Goal: Task Accomplishment & Management: Use online tool/utility

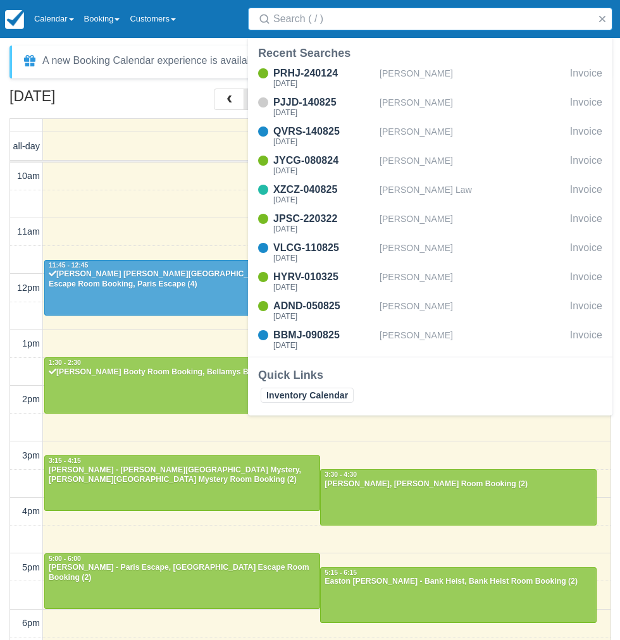
select select
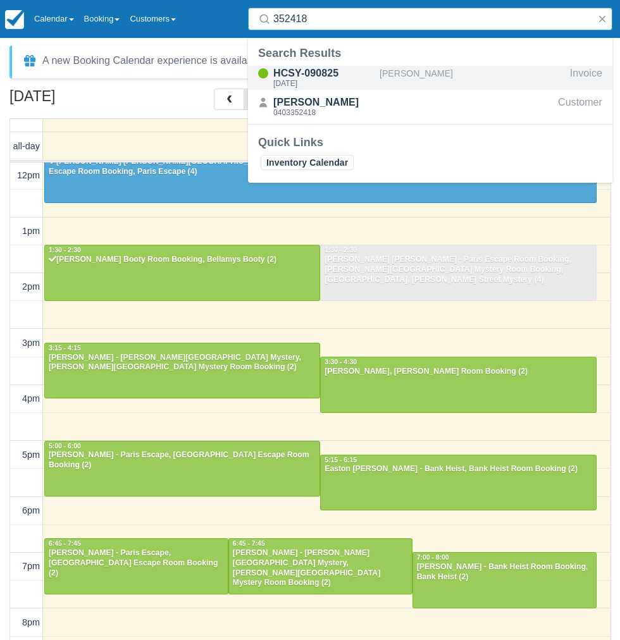
type input "352418"
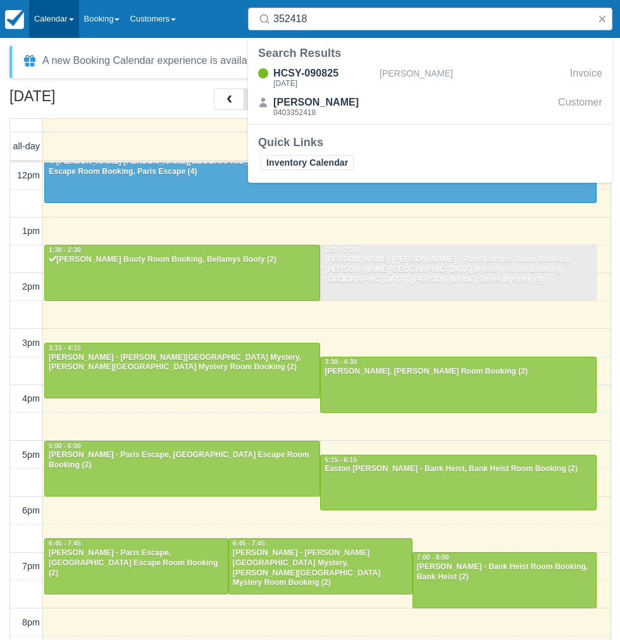
click at [71, 22] on link "Calendar" at bounding box center [54, 19] width 50 height 38
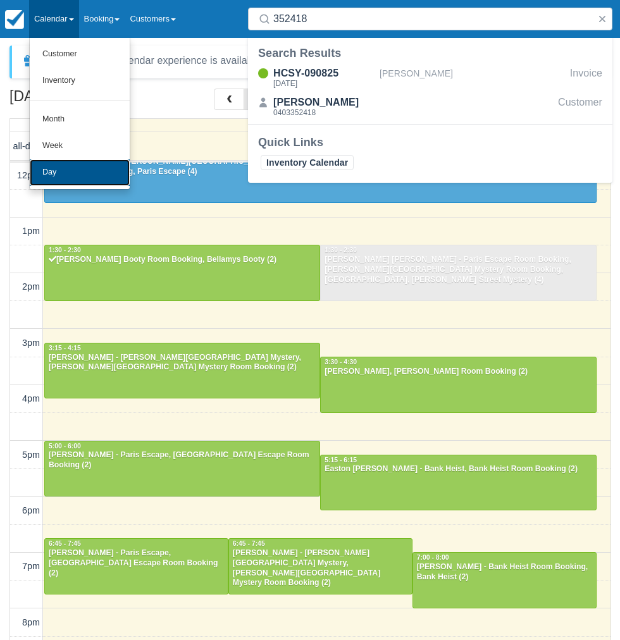
click at [65, 179] on link "Day" at bounding box center [80, 172] width 100 height 27
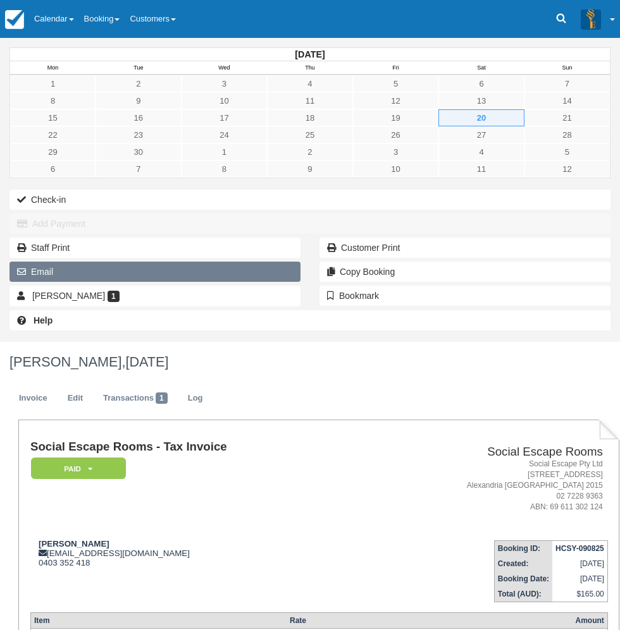
click at [97, 282] on button "Email" at bounding box center [154, 272] width 291 height 20
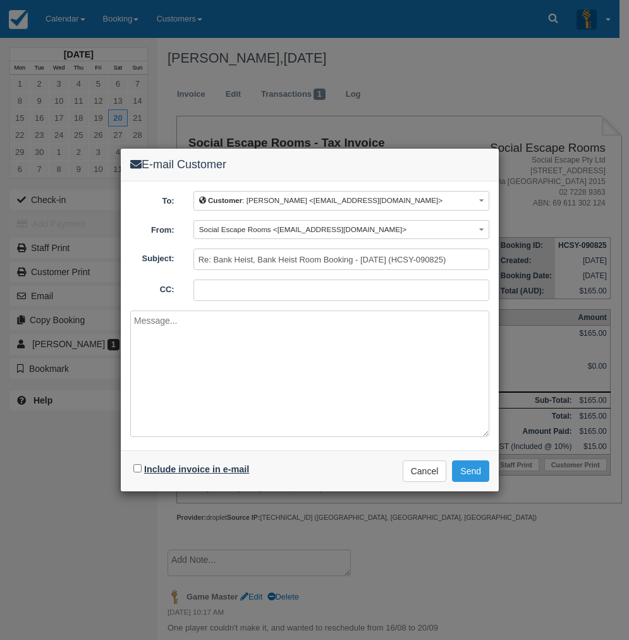
click at [179, 467] on label "Include invoice in e-mail" at bounding box center [196, 469] width 105 height 10
click at [142, 467] on input "Include invoice in e-mail" at bounding box center [137, 468] width 8 height 8
checkbox input "true"
click at [469, 473] on button "Send" at bounding box center [470, 470] width 37 height 21
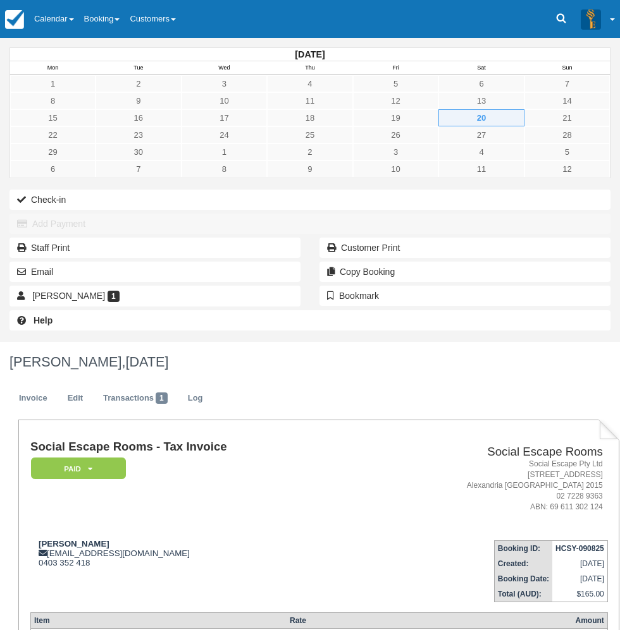
click at [255, 531] on td "[PERSON_NAME] [PERSON_NAME][EMAIL_ADDRESS][DOMAIN_NAME] 0403 352 418" at bounding box center [195, 567] width 331 height 72
click at [223, 539] on div "Vivian vivianbbn@gmail.com 0403 352 418" at bounding box center [195, 553] width 331 height 28
click at [239, 539] on div "Vivian vivianbbn@gmail.com 0403 352 418" at bounding box center [195, 553] width 331 height 28
click at [9, 342] on div "September 2025 Mon Tue Wed Thu Fri Sat Sun 1 2 3 4 5 6 7 8 9 10 11 12 13 14 15 …" at bounding box center [310, 190] width 620 height 304
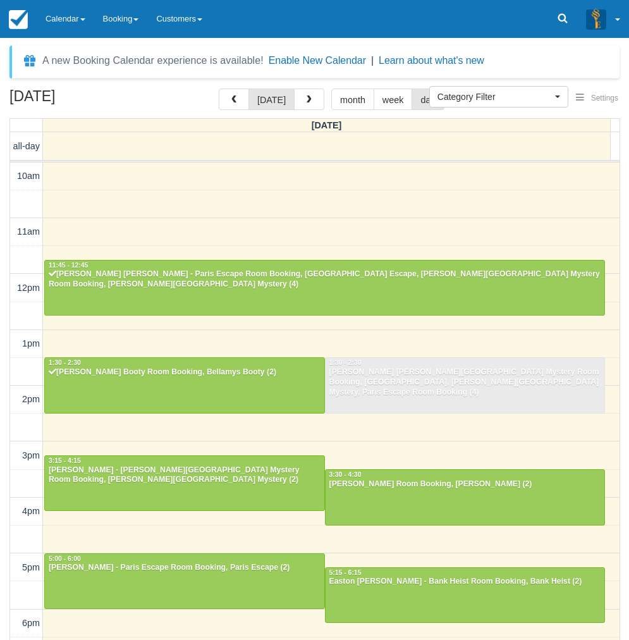
select select
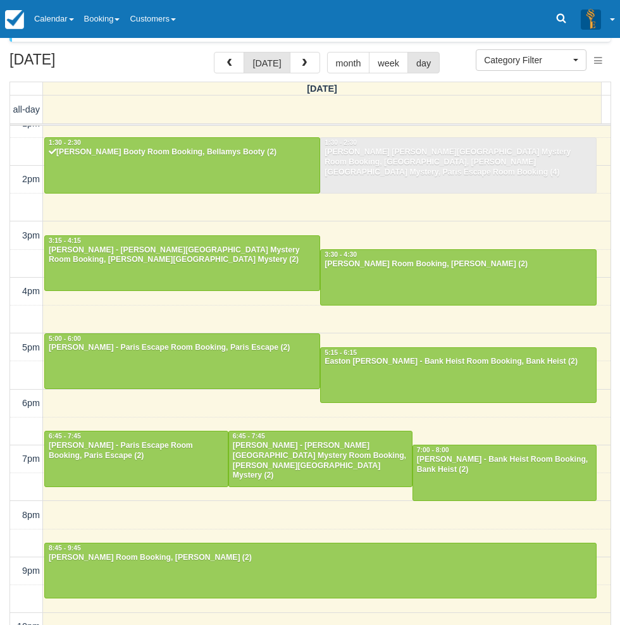
scroll to position [56, 0]
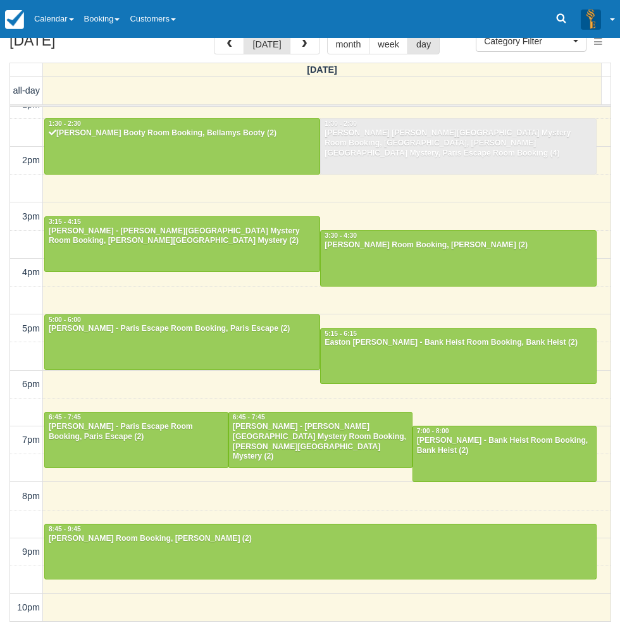
drag, startPoint x: 6, startPoint y: 477, endPoint x: 62, endPoint y: 429, distance: 73.5
click at [6, 477] on div "[DATE] [DATE] month week day [DATE] all-day 10am 11am 12pm 1pm 2pm 3pm 4pm 5pm …" at bounding box center [310, 327] width 620 height 589
